Goal: Task Accomplishment & Management: Use online tool/utility

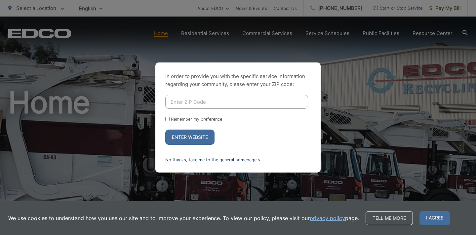
click at [209, 159] on link "No thanks, take me to the general homepage >" at bounding box center [212, 159] width 95 height 5
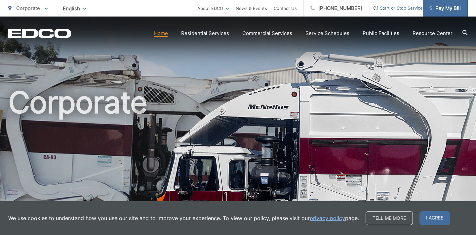
click at [453, 9] on span "Pay My Bill" at bounding box center [445, 8] width 31 height 8
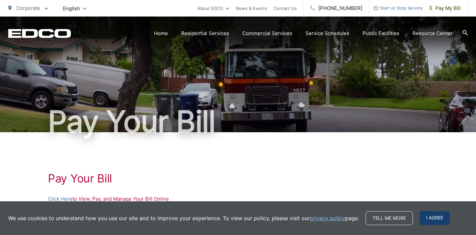
click at [436, 218] on span "I agree" at bounding box center [435, 218] width 30 height 14
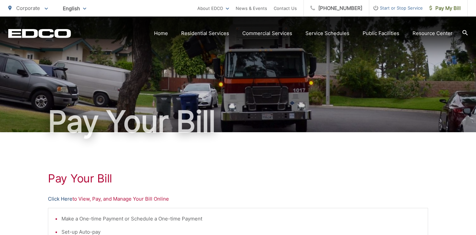
click at [60, 198] on link "Click Here" at bounding box center [60, 199] width 24 height 8
